Goal: Task Accomplishment & Management: Use online tool/utility

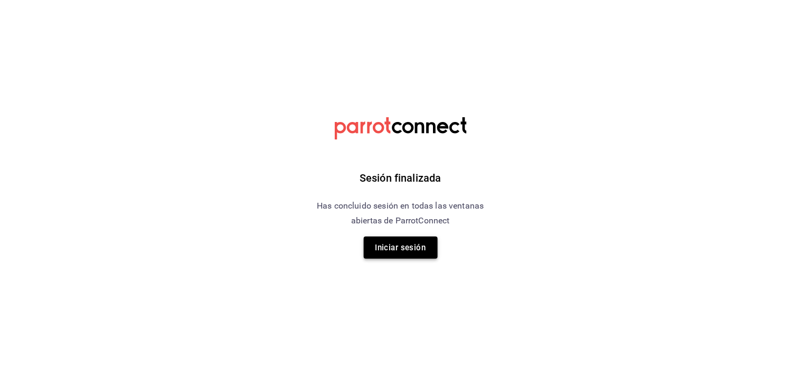
click at [400, 246] on button "Iniciar sesión" at bounding box center [401, 248] width 74 height 22
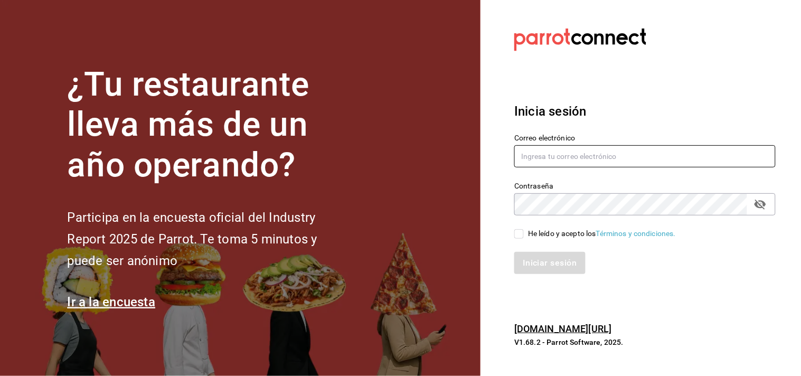
type input "[EMAIL_ADDRESS][DOMAIN_NAME]"
click at [518, 231] on input "He leído y acepto los Términos y condiciones." at bounding box center [520, 234] width 10 height 10
checkbox input "true"
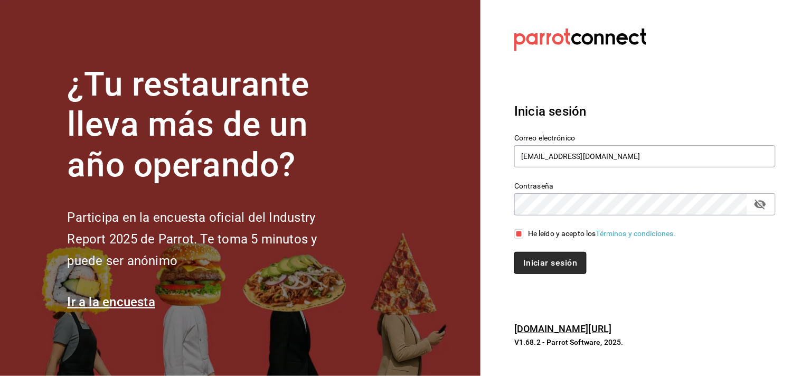
click at [544, 265] on button "Iniciar sesión" at bounding box center [551, 263] width 72 height 22
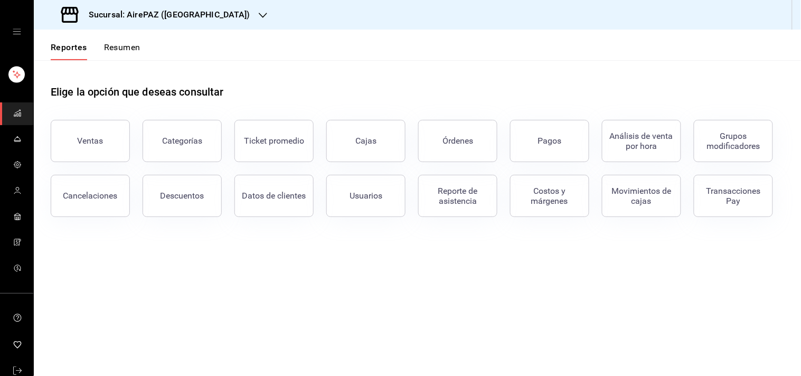
click at [259, 14] on icon "button" at bounding box center [263, 15] width 8 height 8
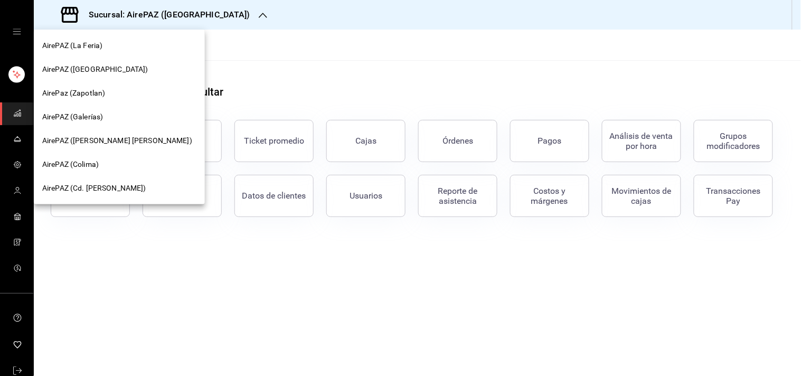
click at [111, 190] on span "AirePAZ (Cd. [PERSON_NAME])" at bounding box center [94, 188] width 104 height 11
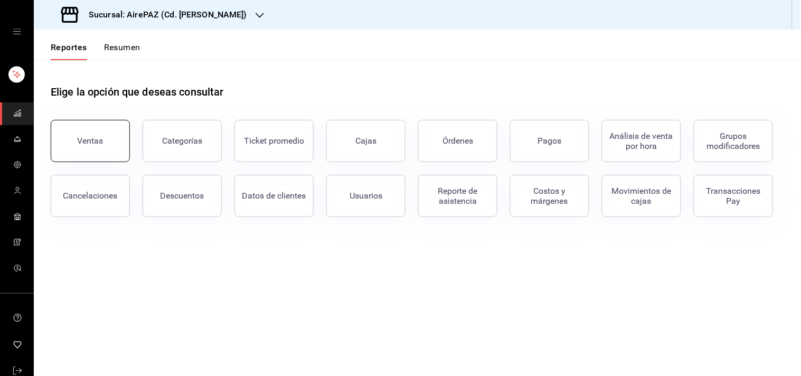
click at [109, 145] on button "Ventas" at bounding box center [90, 141] width 79 height 42
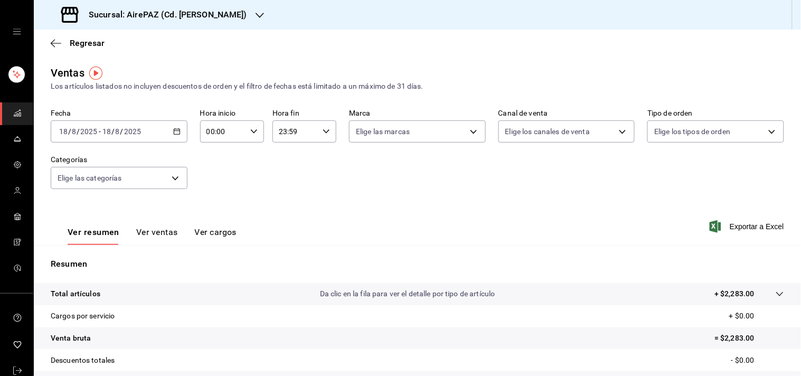
click at [331, 136] on div "23:59 Hora fin" at bounding box center [305, 131] width 64 height 22
click at [286, 204] on span "11" at bounding box center [285, 205] width 15 height 8
click at [286, 178] on span "10" at bounding box center [285, 180] width 15 height 8
type input "10:59"
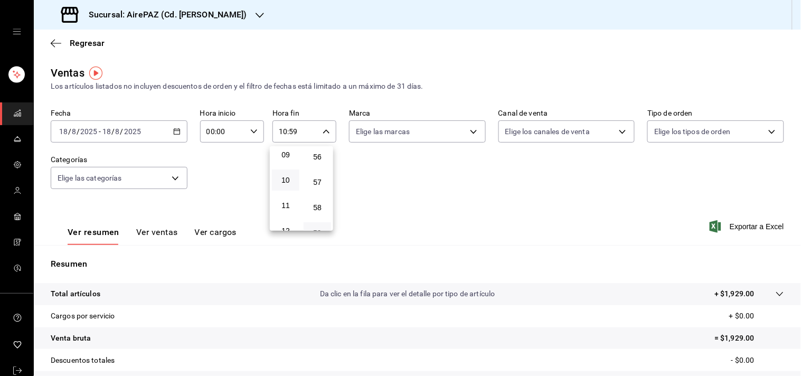
click at [175, 128] on div at bounding box center [400, 188] width 801 height 376
click at [175, 130] on icon "button" at bounding box center [176, 131] width 7 height 7
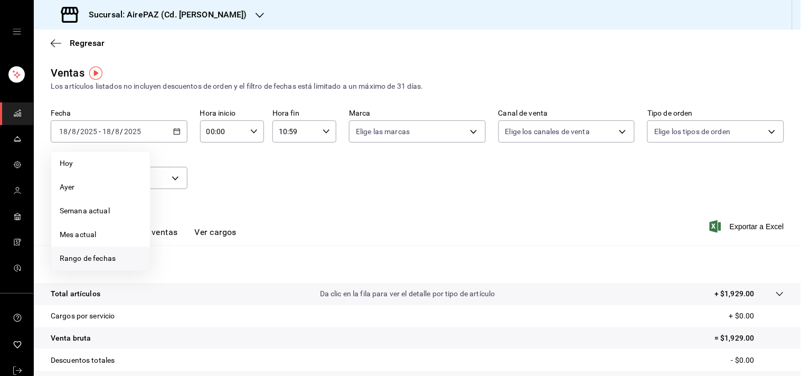
click at [103, 260] on span "Rango de fechas" at bounding box center [101, 258] width 82 height 11
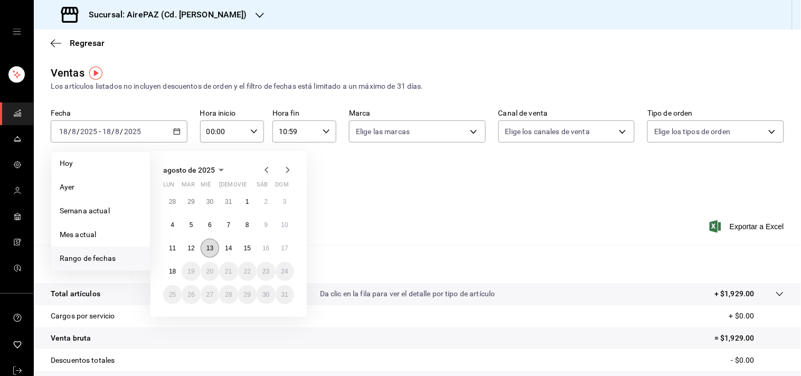
click at [209, 241] on button "13" at bounding box center [210, 248] width 18 height 19
click at [167, 270] on button "18" at bounding box center [172, 271] width 18 height 19
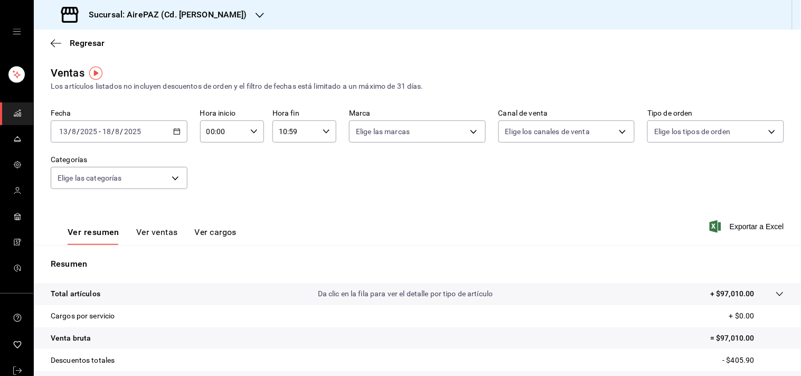
click at [164, 233] on button "Ver ventas" at bounding box center [157, 236] width 42 height 18
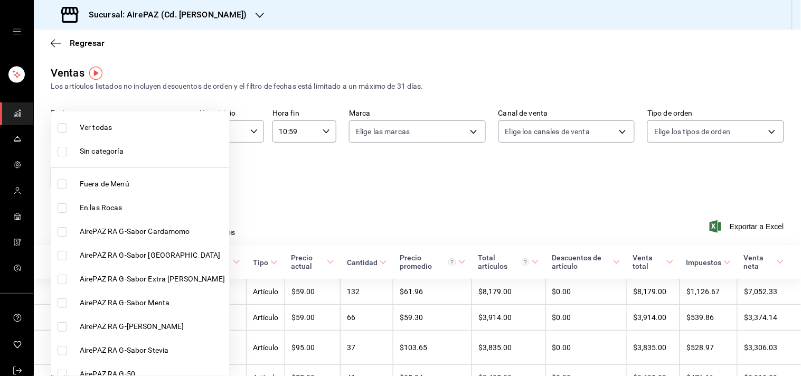
click at [175, 178] on body "Sucursal: AirePAZ (Cd. [PERSON_NAME]) Regresar Ventas Los artículos listados no…" at bounding box center [400, 188] width 801 height 376
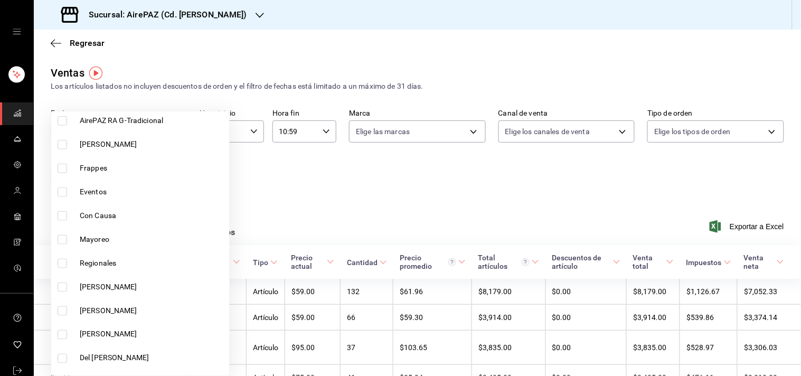
scroll to position [310, 0]
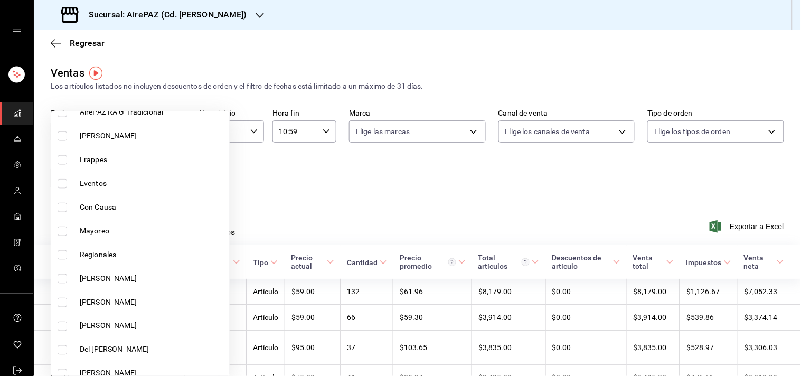
click at [62, 278] on input "checkbox" at bounding box center [63, 279] width 10 height 10
checkbox input "true"
type input "00d4b111-ad84-4cb4-ab28-ec7971f588cd"
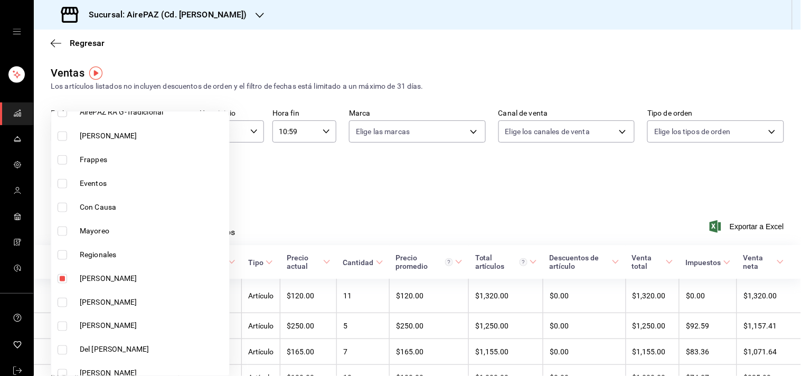
click at [61, 300] on input "checkbox" at bounding box center [63, 303] width 10 height 10
checkbox input "true"
type input "00d4b111-ad84-4cb4-ab28-ec7971f588cd,2220b0e4-da46-4b77-b80a-44b45fe8ed75"
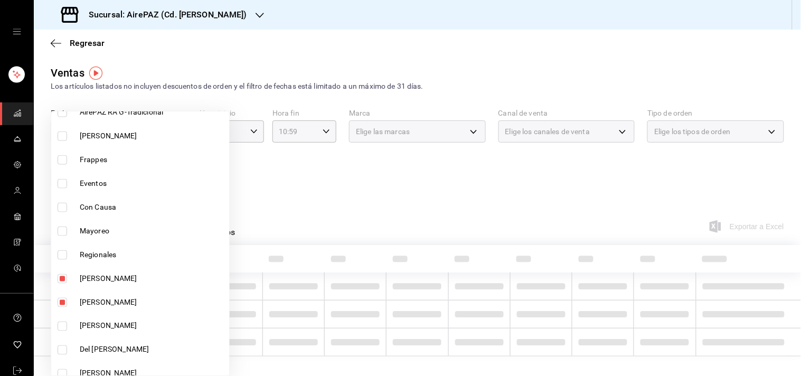
click at [59, 325] on input "checkbox" at bounding box center [63, 327] width 10 height 10
checkbox input "true"
type input "00d4b111-ad84-4cb4-ab28-ec7971f588cd,2220b0e4-da46-4b77-b80a-44b45fe8ed75,4ea83…"
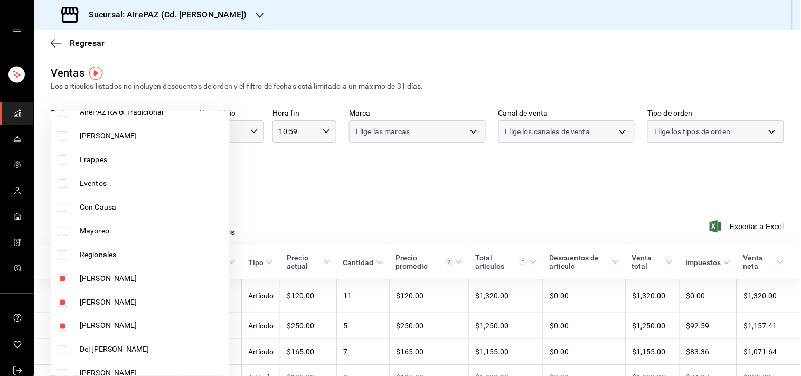
scroll to position [362, 0]
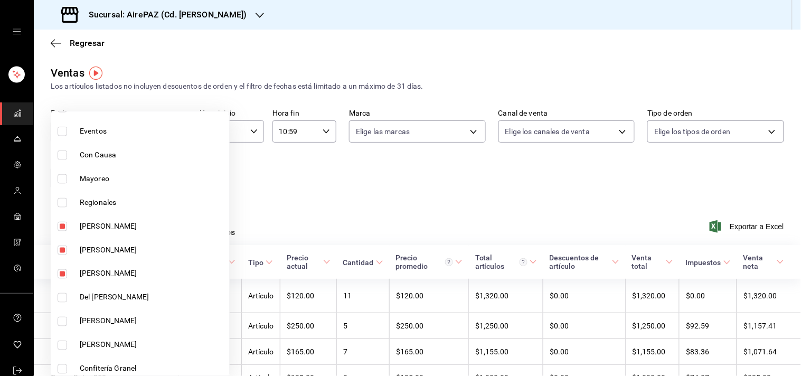
click at [62, 297] on input "checkbox" at bounding box center [63, 298] width 10 height 10
checkbox input "true"
type input "00d4b111-ad84-4cb4-ab28-ec7971f588cd,2220b0e4-da46-4b77-b80a-44b45fe8ed75,4ea83…"
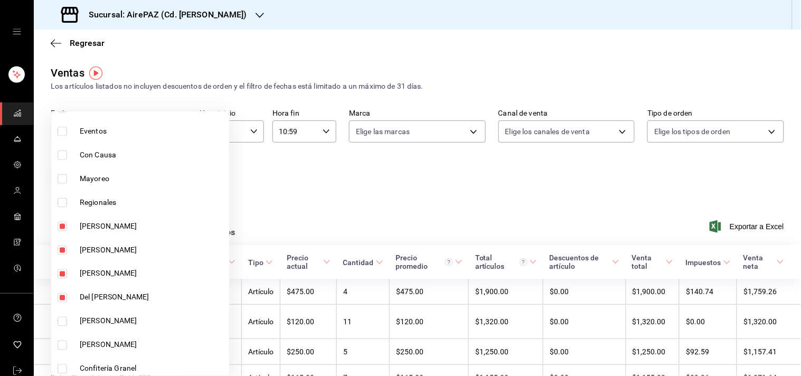
click at [64, 321] on input "checkbox" at bounding box center [63, 322] width 10 height 10
checkbox input "true"
type input "00d4b111-ad84-4cb4-ab28-ec7971f588cd,2220b0e4-da46-4b77-b80a-44b45fe8ed75,4ea83…"
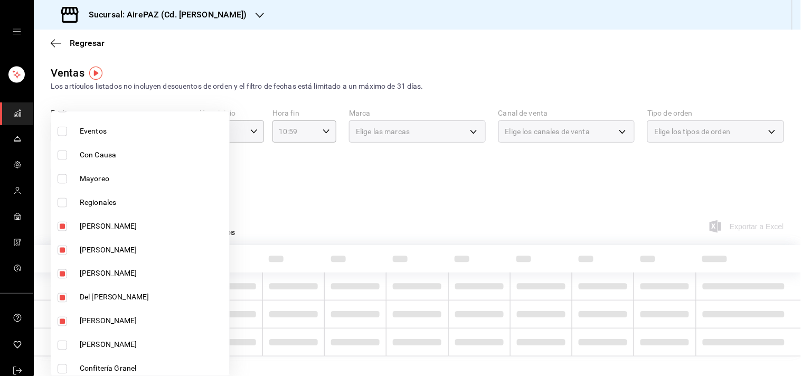
click at [64, 346] on input "checkbox" at bounding box center [63, 346] width 10 height 10
checkbox input "true"
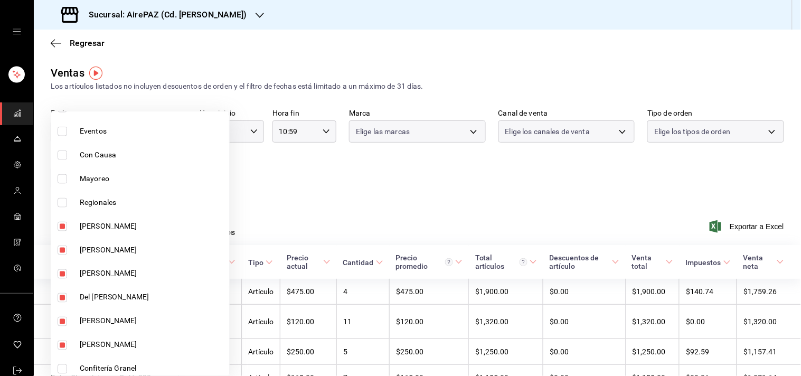
type input "00d4b111-ad84-4cb4-ab28-ec7971f588cd,2220b0e4-da46-4b77-b80a-44b45fe8ed75,4ea83…"
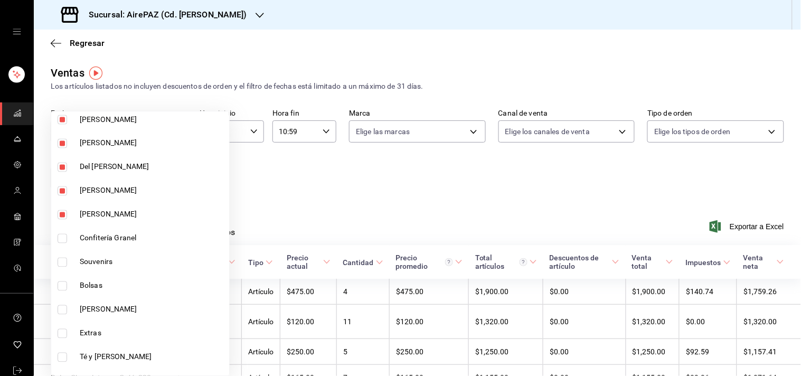
scroll to position [493, 0]
click at [59, 237] on input "checkbox" at bounding box center [63, 239] width 10 height 10
checkbox input "true"
type input "00d4b111-ad84-4cb4-ab28-ec7971f588cd,2220b0e4-da46-4b77-b80a-44b45fe8ed75,4ea83…"
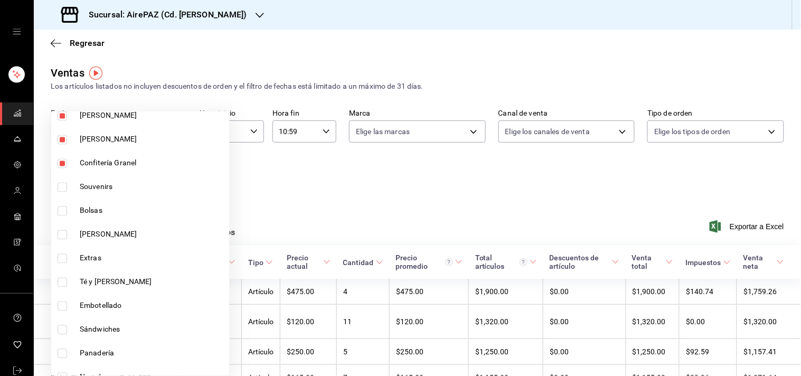
scroll to position [583, 0]
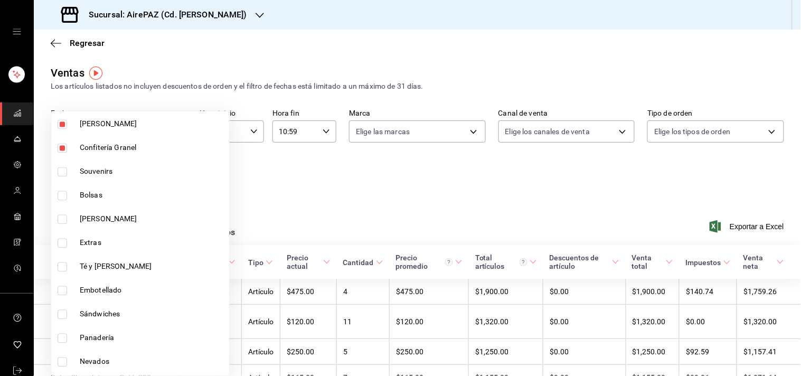
click at [463, 14] on div at bounding box center [400, 188] width 801 height 376
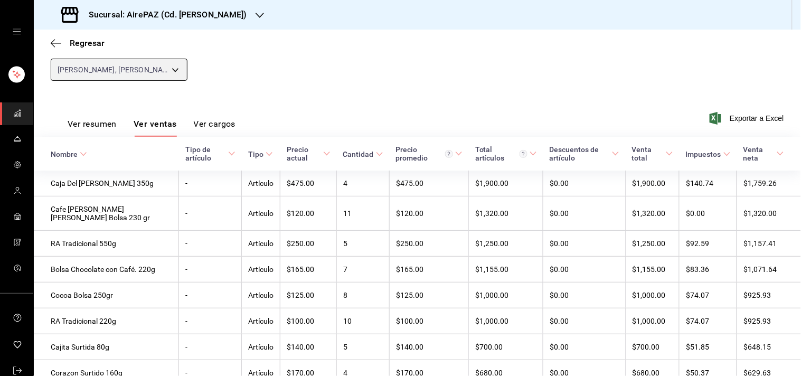
scroll to position [120, 0]
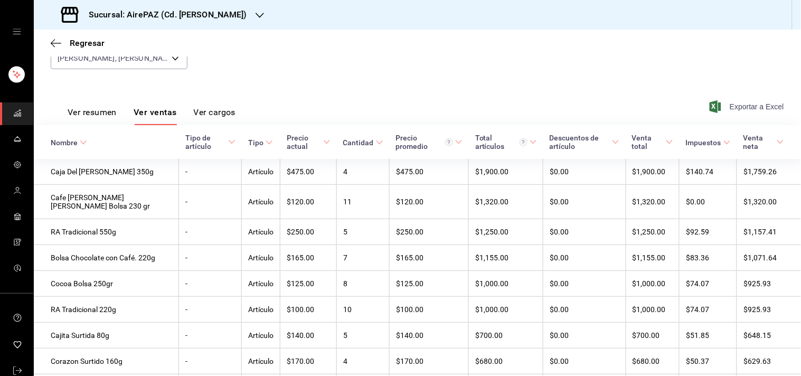
click at [738, 104] on span "Exportar a Excel" at bounding box center [748, 106] width 72 height 13
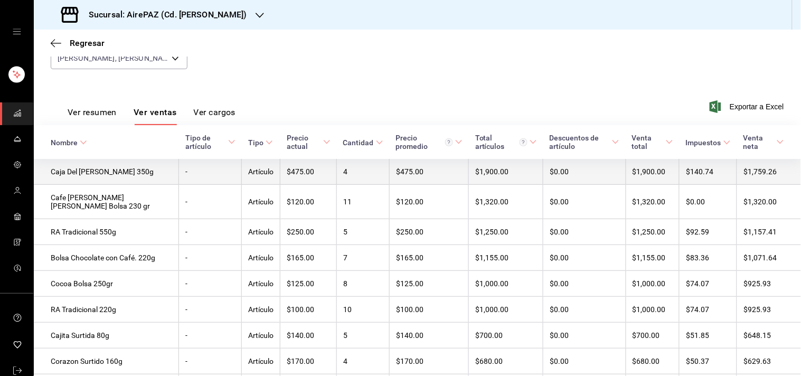
scroll to position [0, 0]
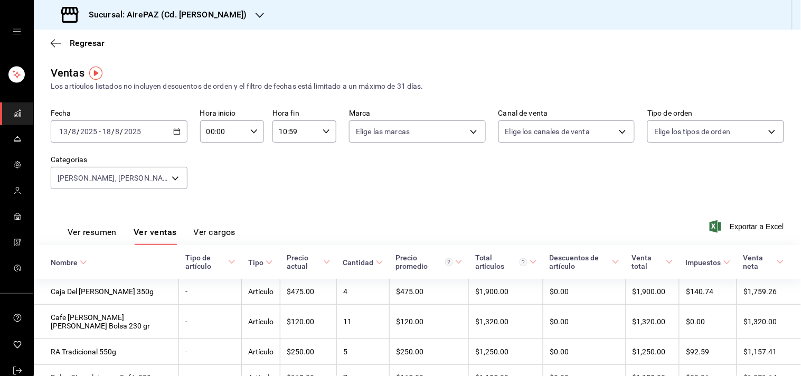
click at [466, 48] on div "Regresar" at bounding box center [418, 43] width 768 height 27
click at [176, 135] on \(Stroke\) "button" at bounding box center [177, 132] width 6 height 6
click at [328, 134] on div "10:59 Hora fin" at bounding box center [305, 131] width 64 height 22
click at [285, 205] on span "12" at bounding box center [285, 207] width 15 height 8
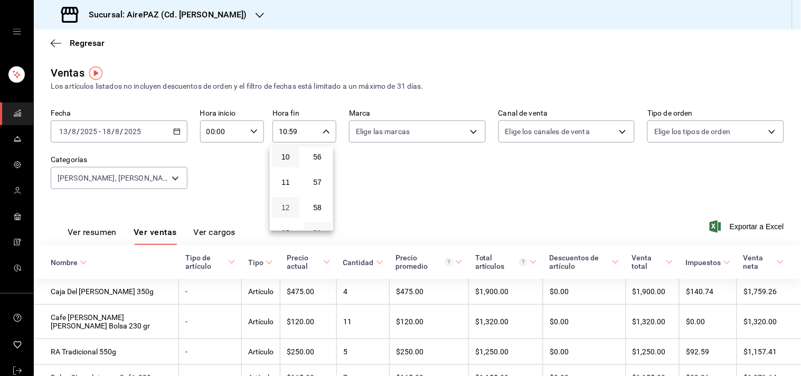
type input "12:59"
click at [323, 128] on div at bounding box center [400, 188] width 801 height 376
click at [309, 185] on div "Fecha [DATE] [DATE] - [DATE] [DATE] Hora inicio 00:00 Hora inicio Hora fin 12:5…" at bounding box center [418, 155] width 734 height 93
click at [90, 40] on span "Regresar" at bounding box center [87, 43] width 35 height 10
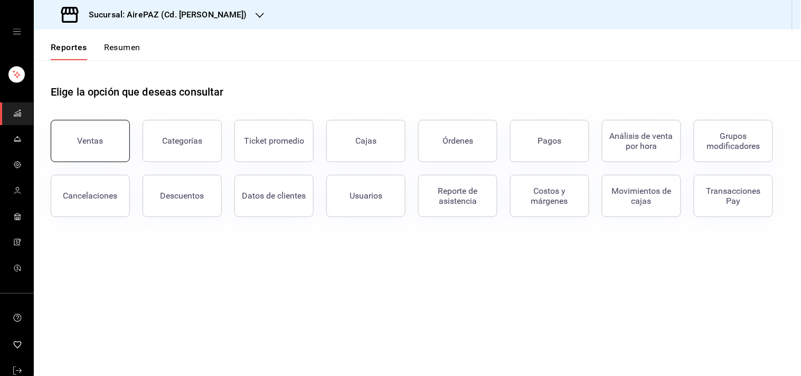
click at [83, 141] on div "Ventas" at bounding box center [91, 141] width 26 height 10
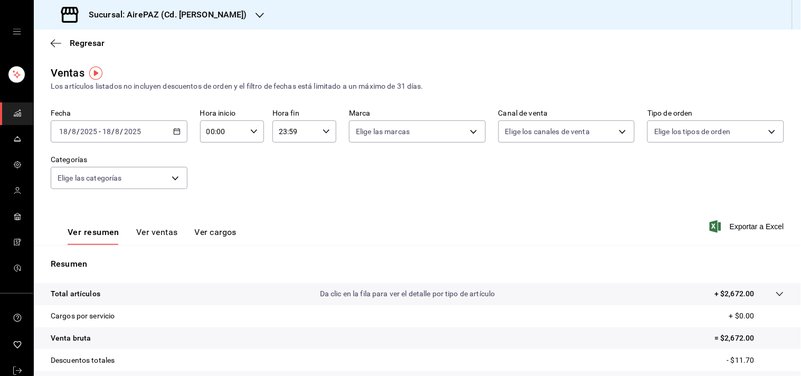
click at [174, 133] on icon "button" at bounding box center [176, 131] width 7 height 7
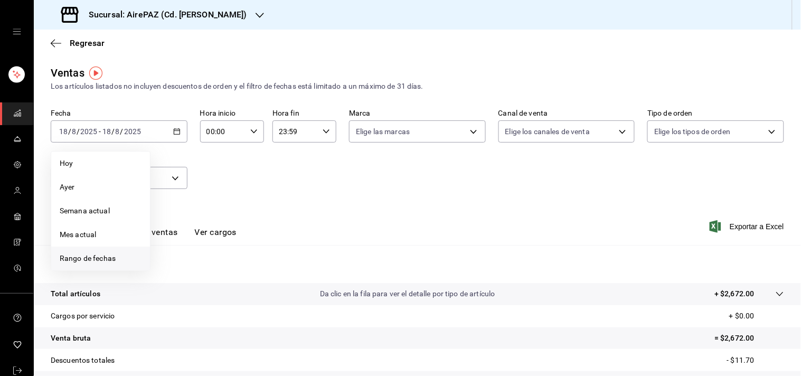
click at [89, 256] on span "Rango de fechas" at bounding box center [101, 258] width 82 height 11
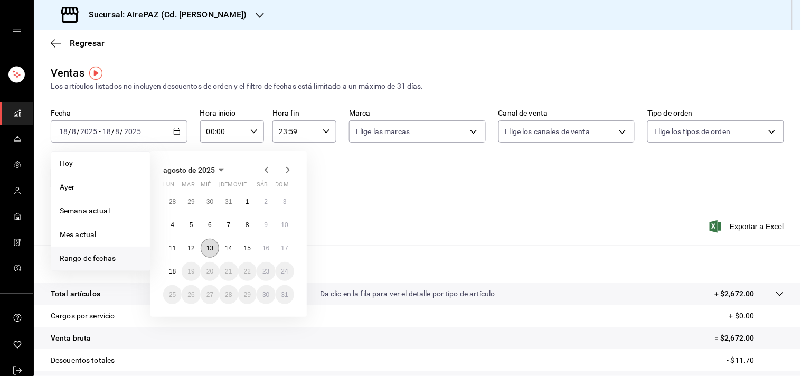
click at [210, 249] on abbr "13" at bounding box center [210, 248] width 7 height 7
click at [170, 275] on button "18" at bounding box center [172, 271] width 18 height 19
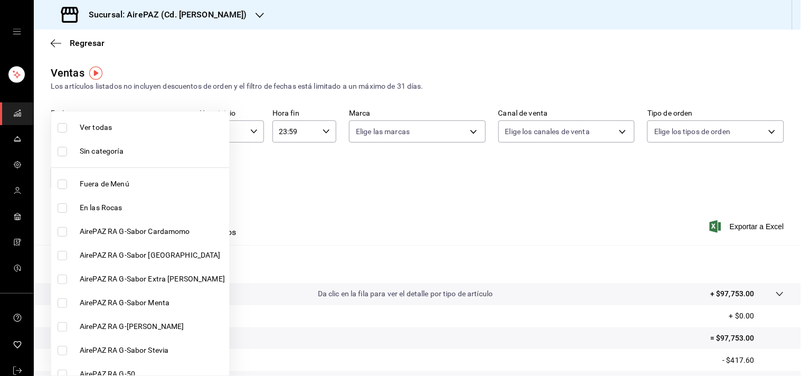
click at [171, 178] on body "Sucursal: AirePAZ (Cd. [PERSON_NAME]) Regresar Ventas Los artículos listados no…" at bounding box center [400, 188] width 801 height 376
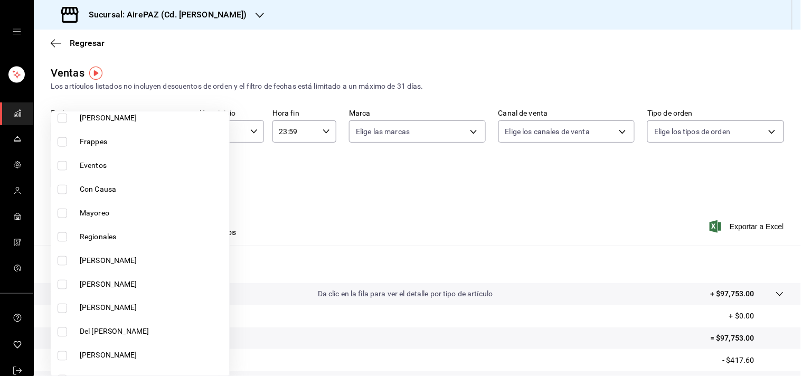
scroll to position [330, 0]
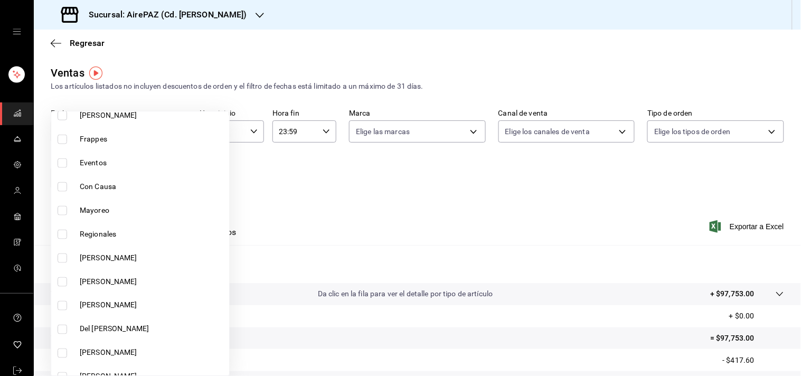
click at [64, 257] on input "checkbox" at bounding box center [63, 259] width 10 height 10
checkbox input "true"
type input "00d4b111-ad84-4cb4-ab28-ec7971f588cd"
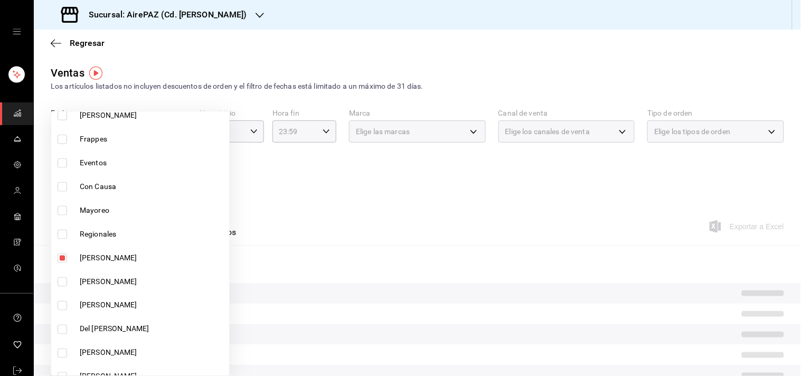
click at [59, 281] on input "checkbox" at bounding box center [63, 282] width 10 height 10
checkbox input "true"
type input "00d4b111-ad84-4cb4-ab28-ec7971f588cd,2220b0e4-da46-4b77-b80a-44b45fe8ed75"
click at [61, 305] on input "checkbox" at bounding box center [63, 306] width 10 height 10
checkbox input "true"
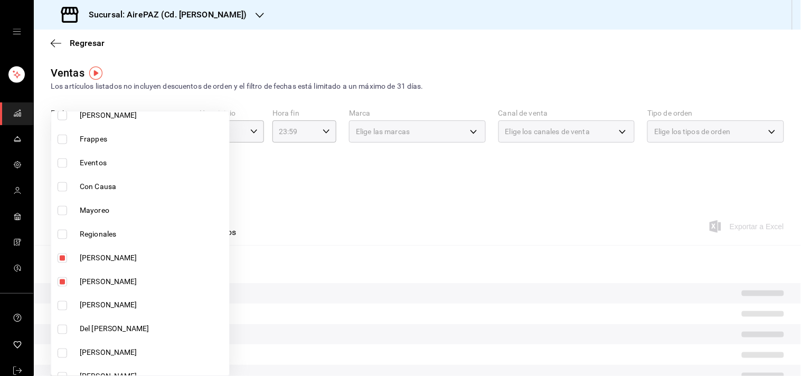
type input "00d4b111-ad84-4cb4-ab28-ec7971f588cd,2220b0e4-da46-4b77-b80a-44b45fe8ed75,4ea83…"
click at [63, 325] on input "checkbox" at bounding box center [63, 330] width 10 height 10
checkbox input "true"
type input "00d4b111-ad84-4cb4-ab28-ec7971f588cd,2220b0e4-da46-4b77-b80a-44b45fe8ed75,4ea83…"
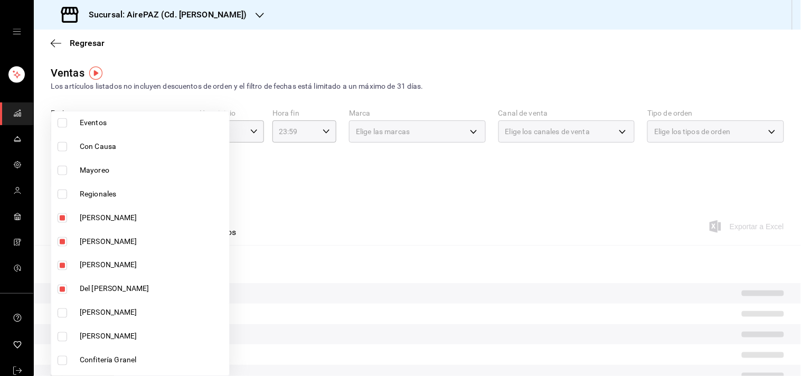
scroll to position [431, 0]
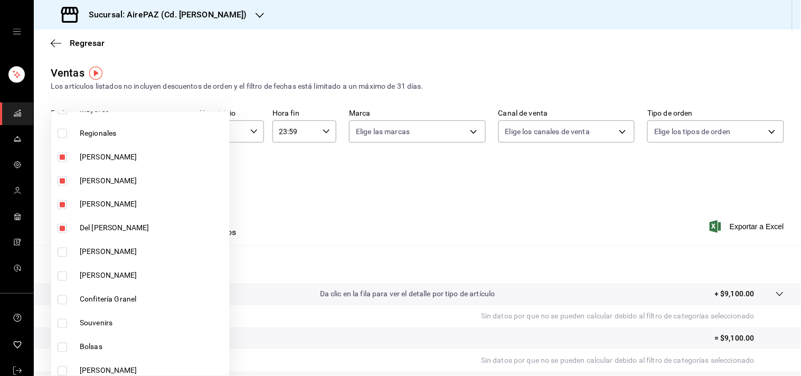
click at [66, 251] on input "checkbox" at bounding box center [63, 253] width 10 height 10
checkbox input "true"
type input "00d4b111-ad84-4cb4-ab28-ec7971f588cd,2220b0e4-da46-4b77-b80a-44b45fe8ed75,4ea83…"
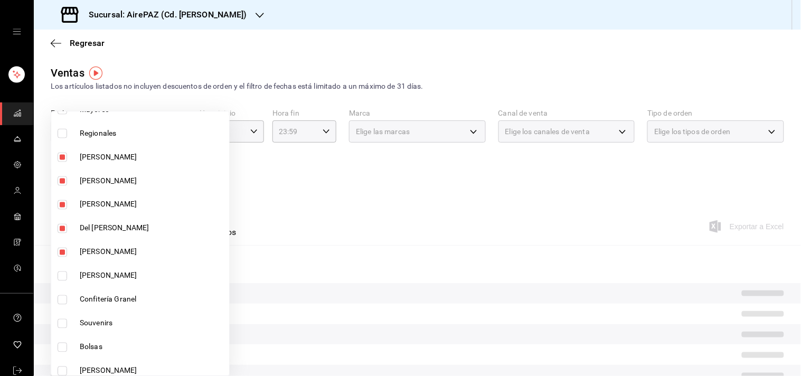
click at [60, 275] on input "checkbox" at bounding box center [63, 277] width 10 height 10
checkbox input "true"
type input "00d4b111-ad84-4cb4-ab28-ec7971f588cd,2220b0e4-da46-4b77-b80a-44b45fe8ed75,4ea83…"
click at [61, 297] on input "checkbox" at bounding box center [63, 300] width 10 height 10
checkbox input "true"
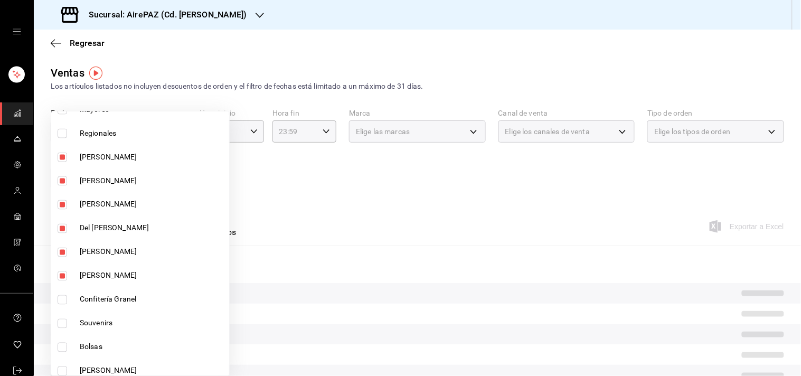
type input "00d4b111-ad84-4cb4-ab28-ec7971f588cd,2220b0e4-da46-4b77-b80a-44b45fe8ed75,4ea83…"
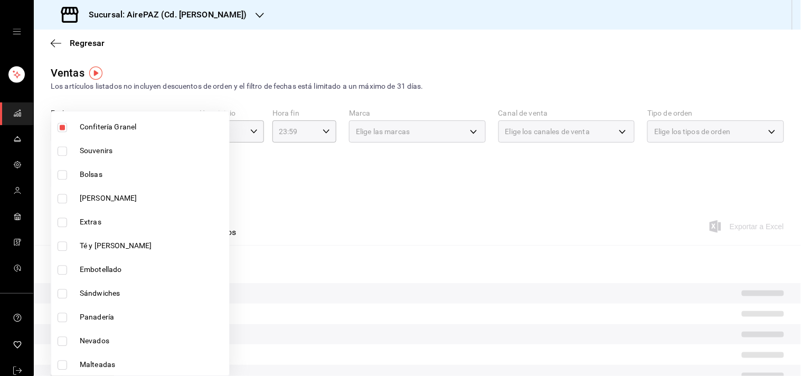
scroll to position [609, 0]
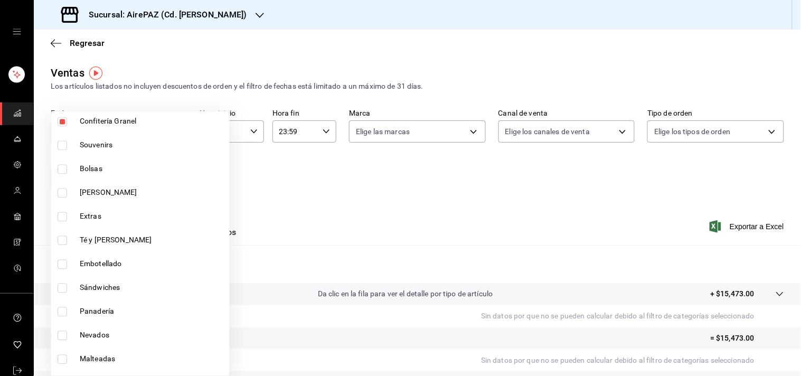
click at [62, 170] on input "checkbox" at bounding box center [63, 170] width 10 height 10
checkbox input "true"
type input "00d4b111-ad84-4cb4-ab28-ec7971f588cd,2220b0e4-da46-4b77-b80a-44b45fe8ed75,4ea83…"
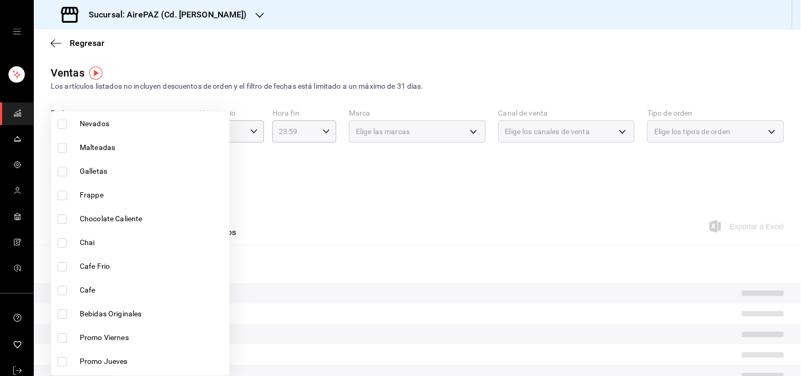
scroll to position [823, 0]
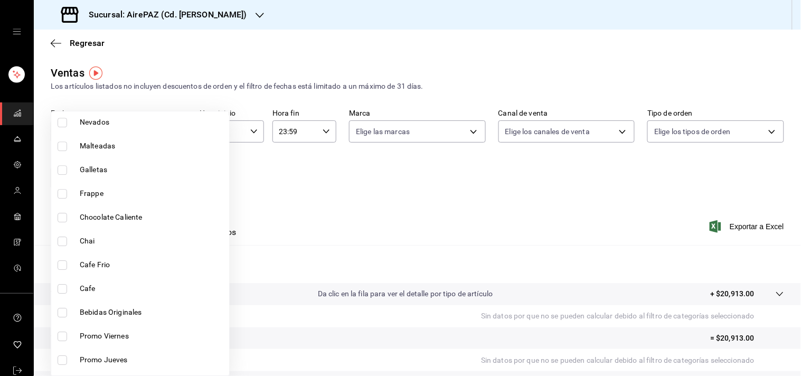
click at [66, 170] on input "checkbox" at bounding box center [63, 170] width 10 height 10
checkbox input "true"
type input "00d4b111-ad84-4cb4-ab28-ec7971f588cd,2220b0e4-da46-4b77-b80a-44b45fe8ed75,4ea83…"
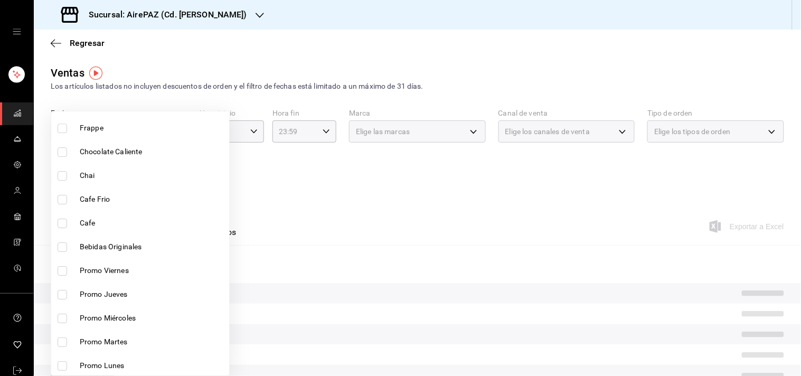
scroll to position [889, 0]
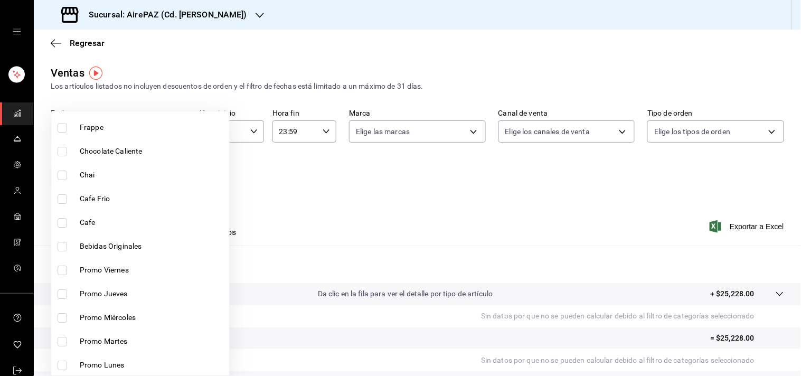
click at [512, 33] on div at bounding box center [400, 188] width 801 height 376
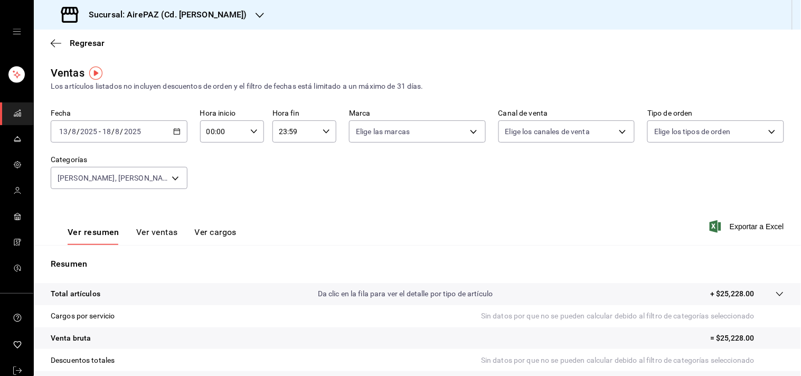
click at [165, 236] on button "Ver ventas" at bounding box center [157, 236] width 42 height 18
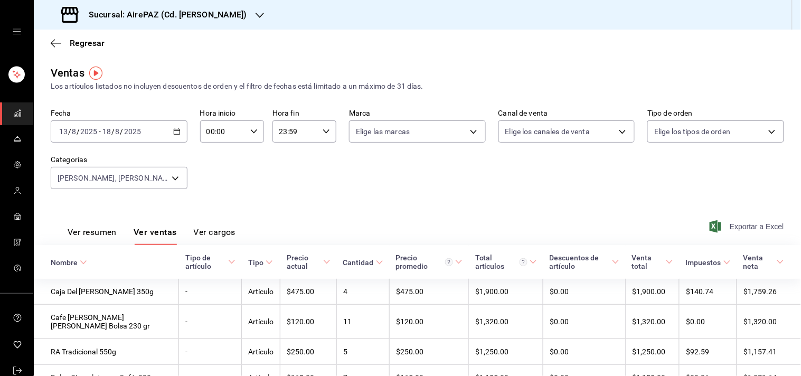
click at [749, 226] on span "Exportar a Excel" at bounding box center [748, 226] width 72 height 13
